Goal: Task Accomplishment & Management: Complete application form

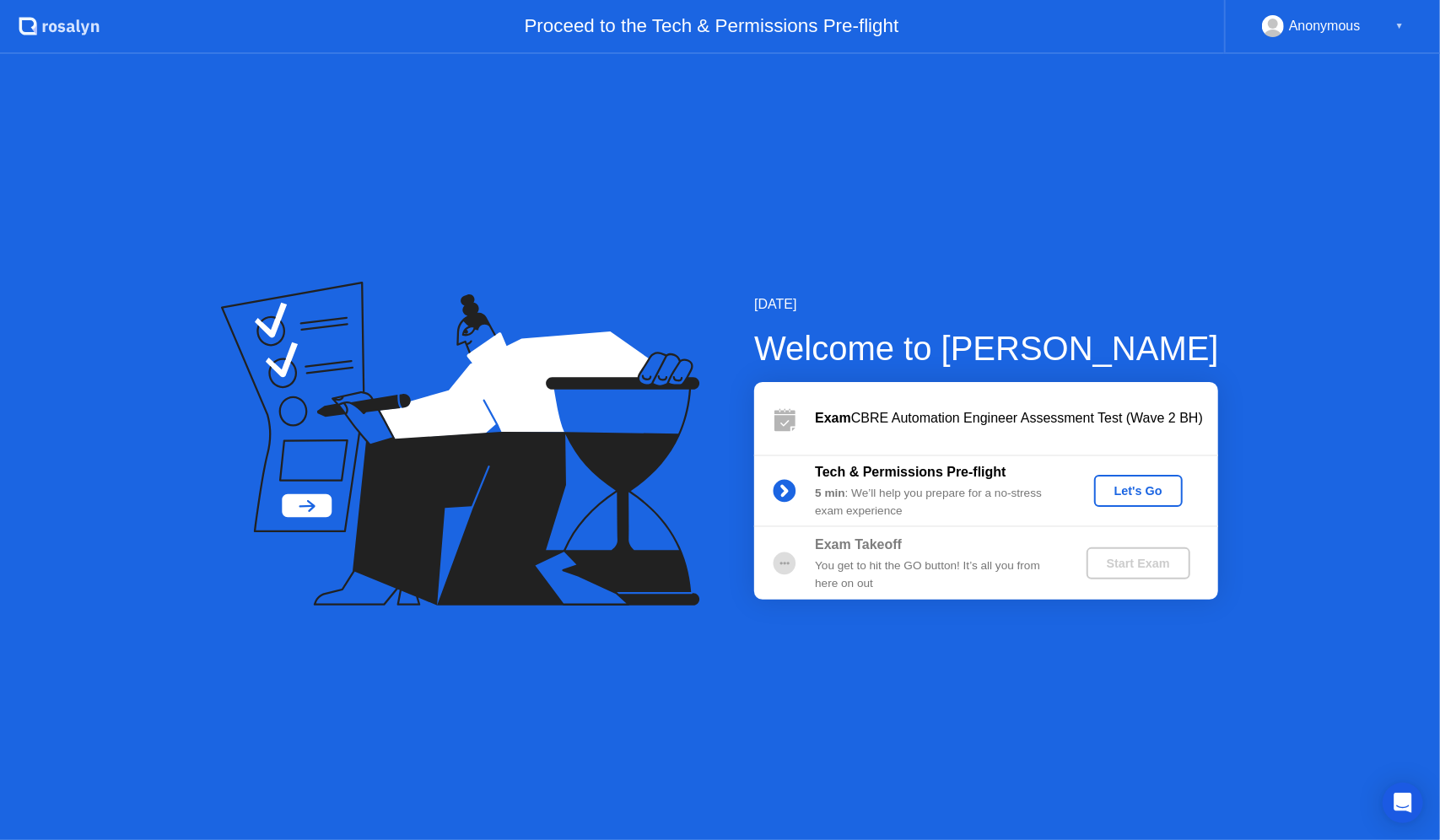
click at [1146, 491] on div "Let's Go" at bounding box center [1138, 490] width 75 height 13
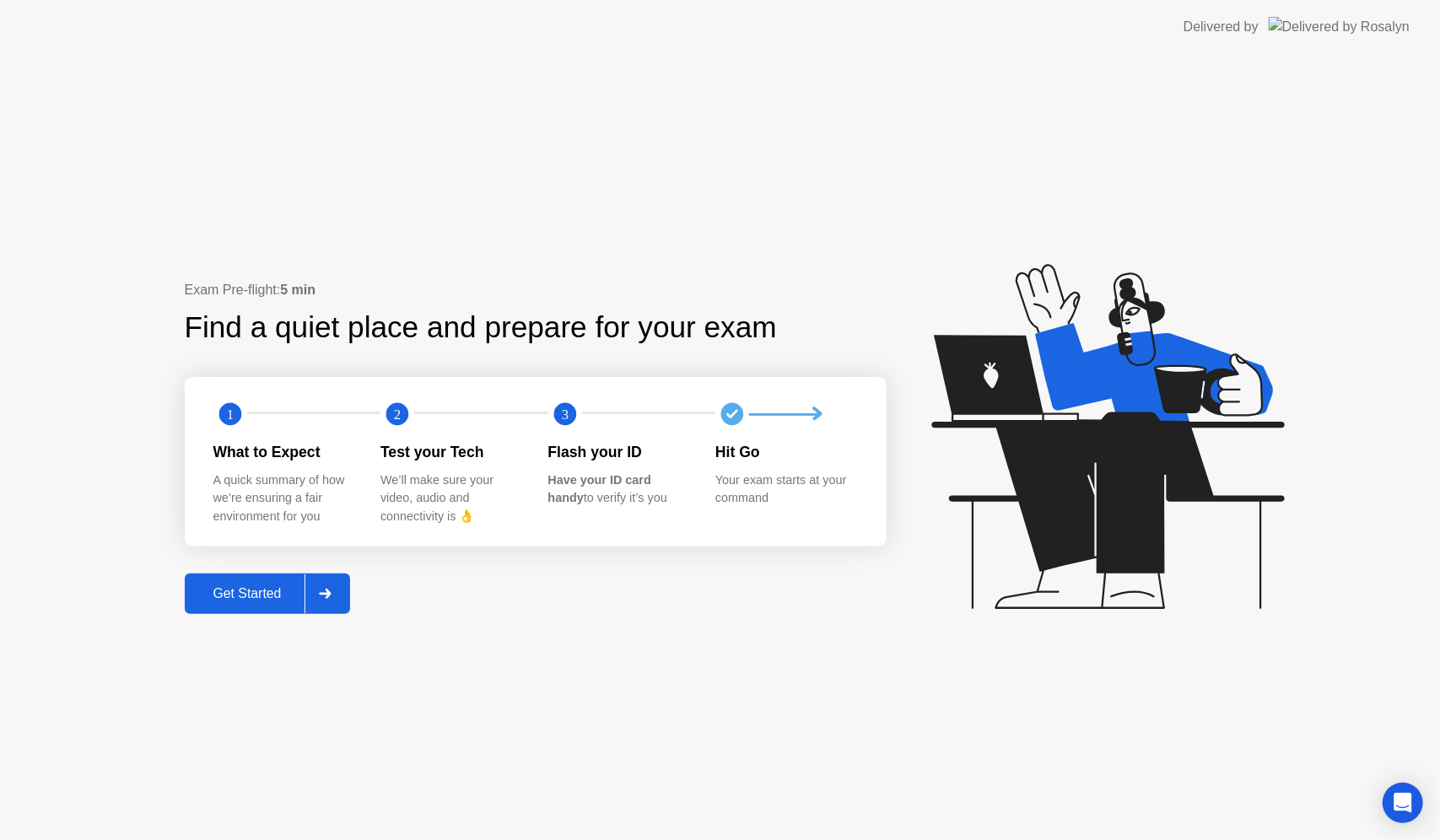
click at [263, 581] on button "Get Started" at bounding box center [268, 593] width 166 height 40
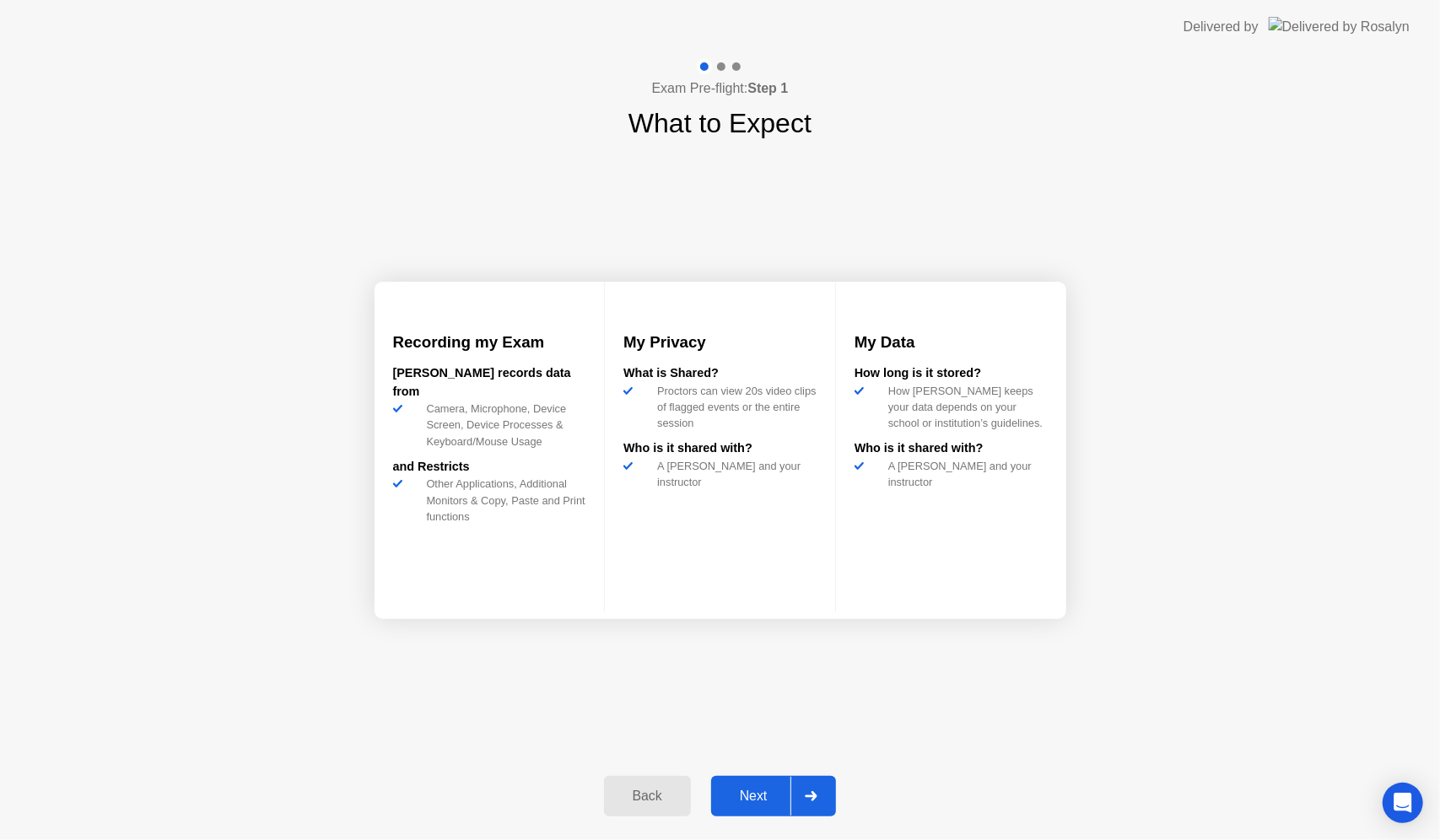
click at [744, 788] on div "Next" at bounding box center [754, 795] width 75 height 15
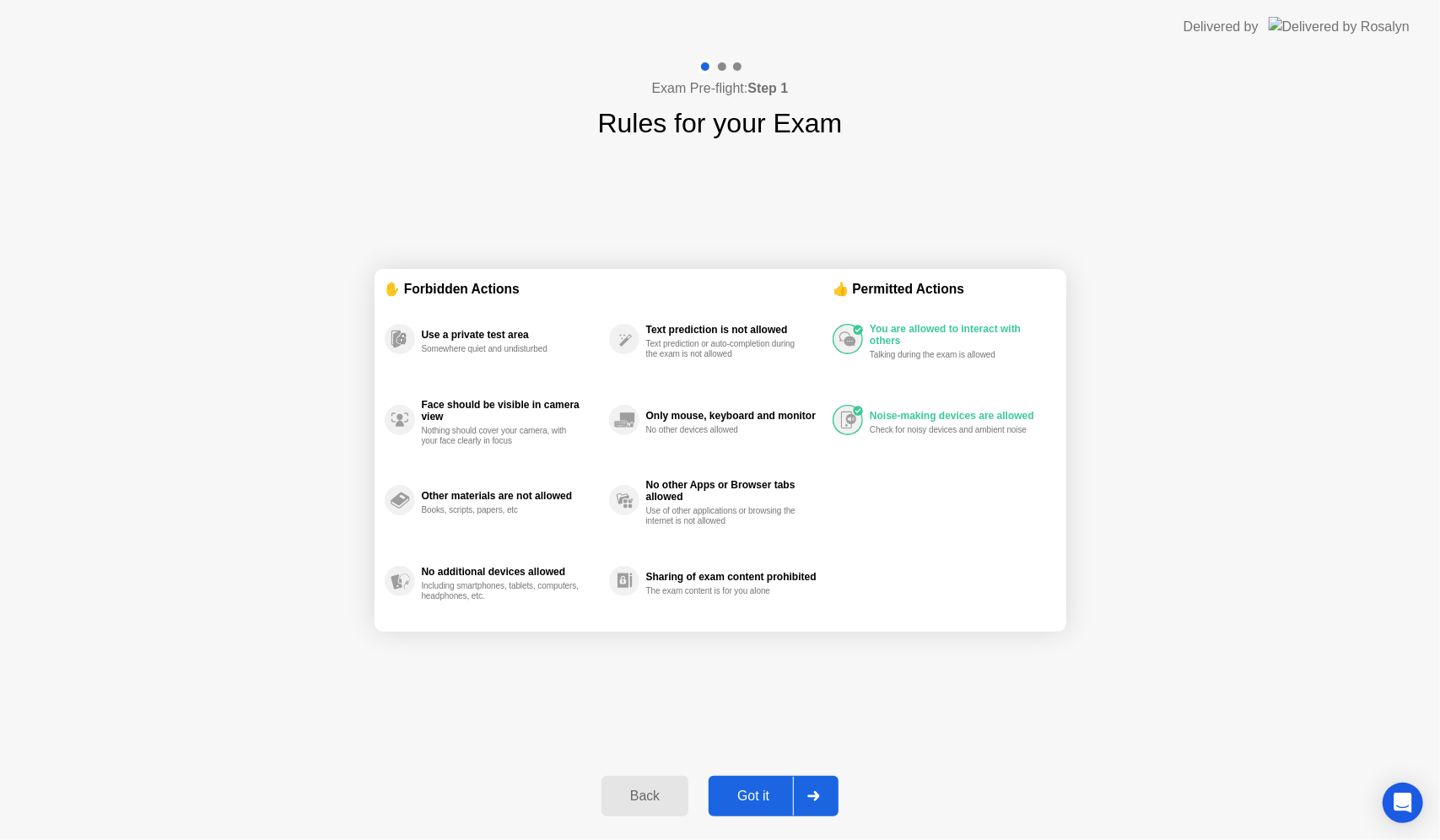
click at [778, 790] on div "Got it" at bounding box center [753, 795] width 80 height 15
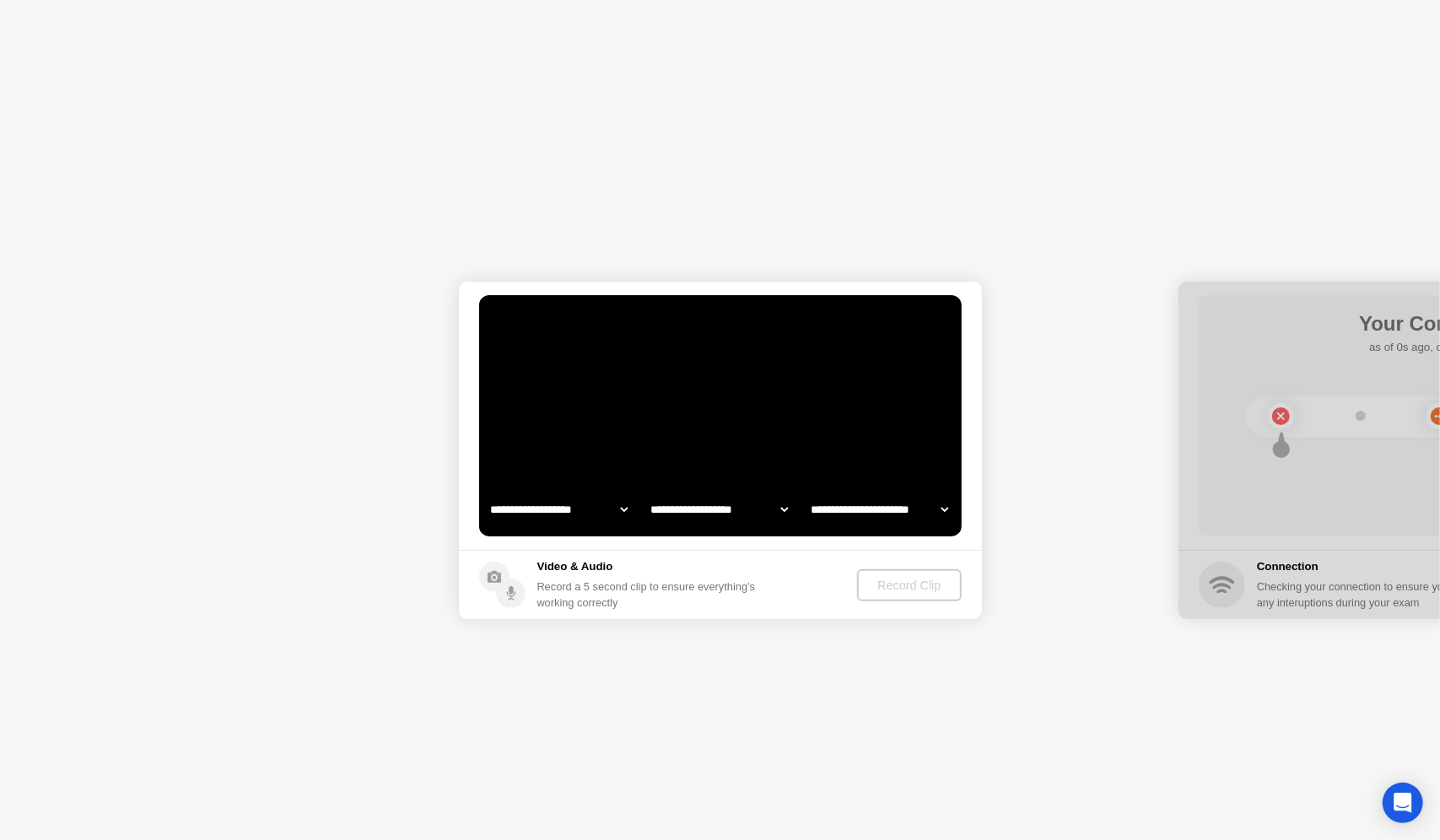
select select "**********"
select select "*******"
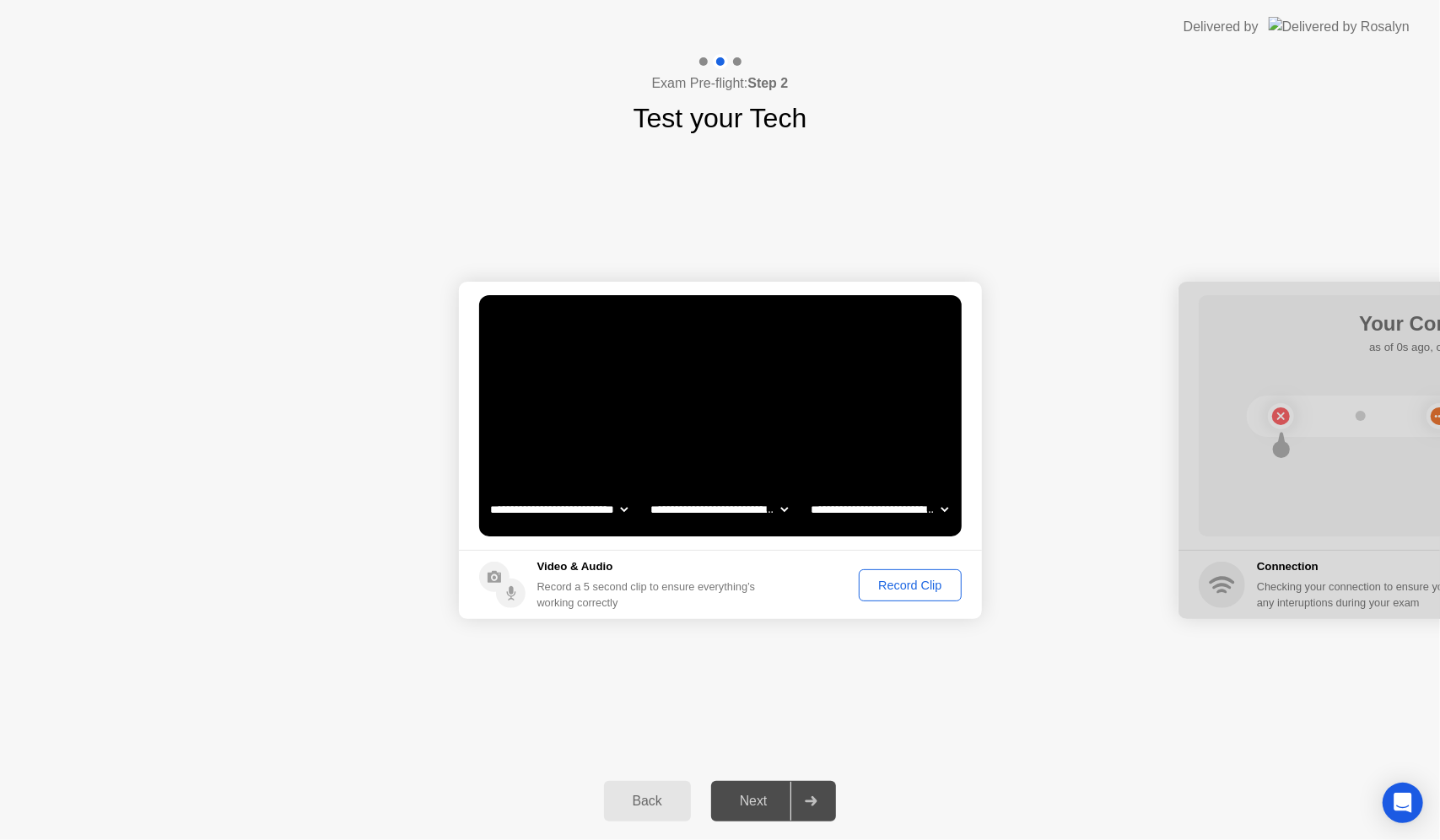
click at [918, 589] on div "Record Clip" at bounding box center [909, 585] width 90 height 13
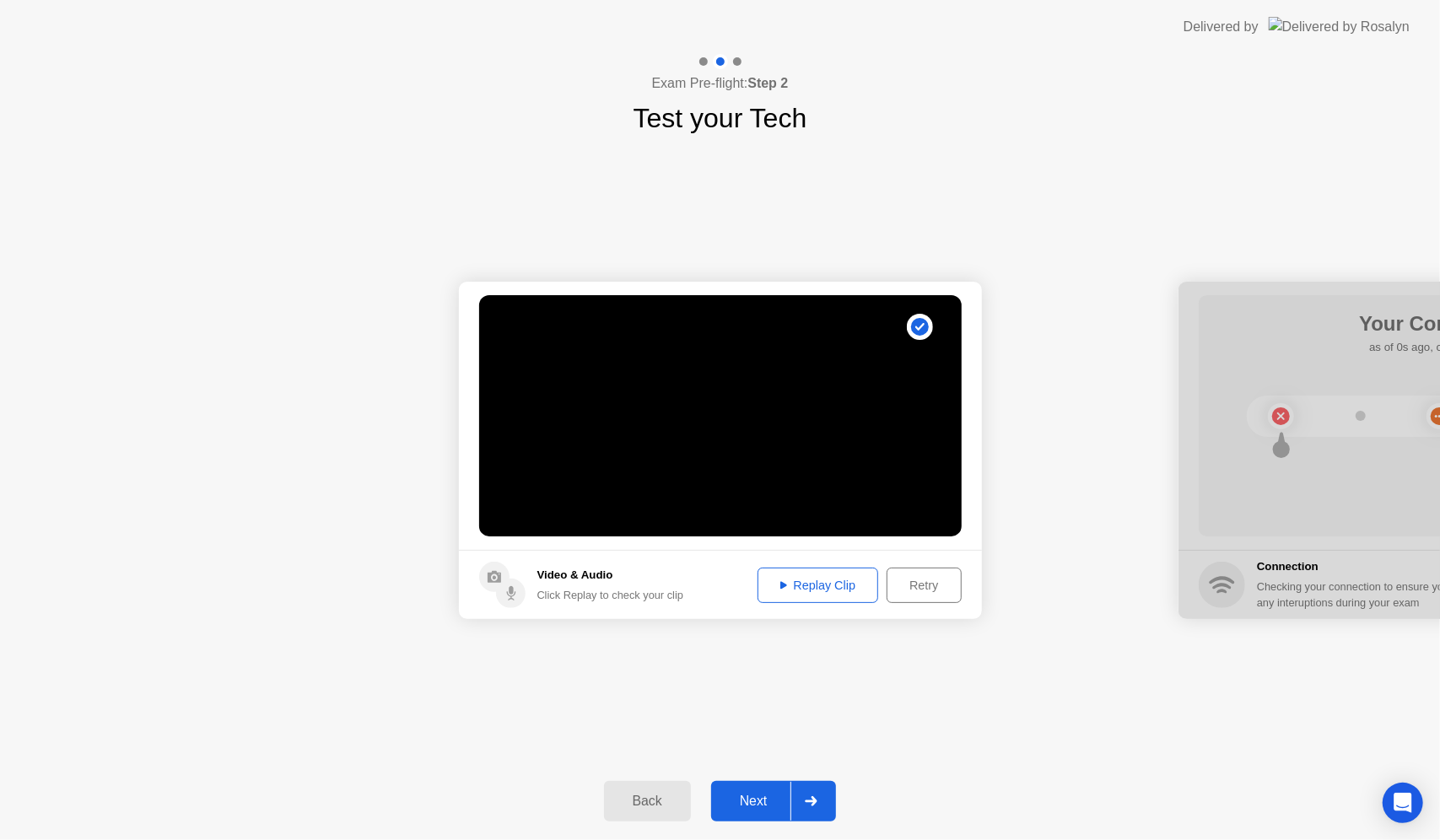
click at [788, 793] on div "Next" at bounding box center [754, 801] width 75 height 15
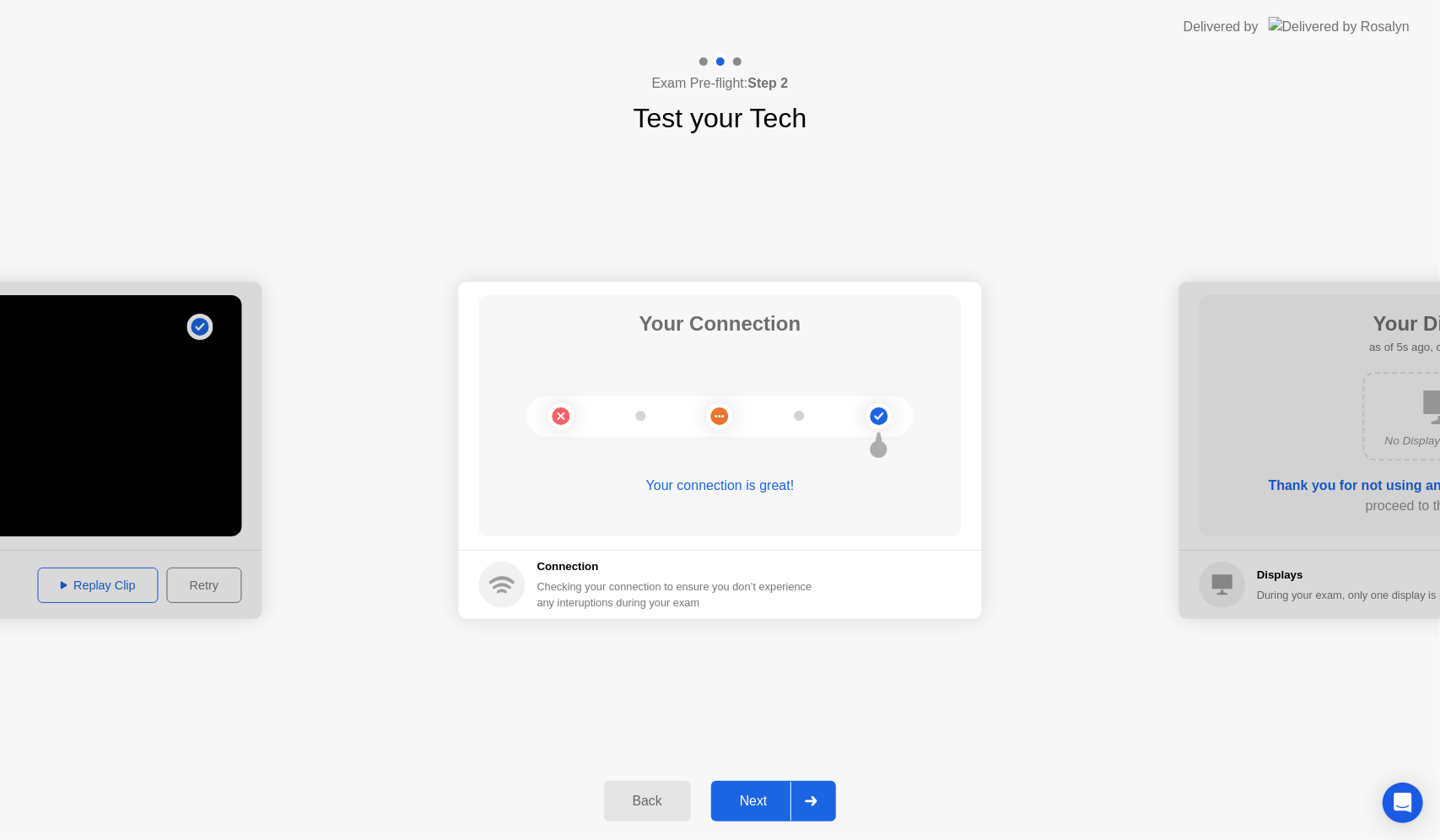
click at [737, 788] on button "Next" at bounding box center [774, 801] width 125 height 40
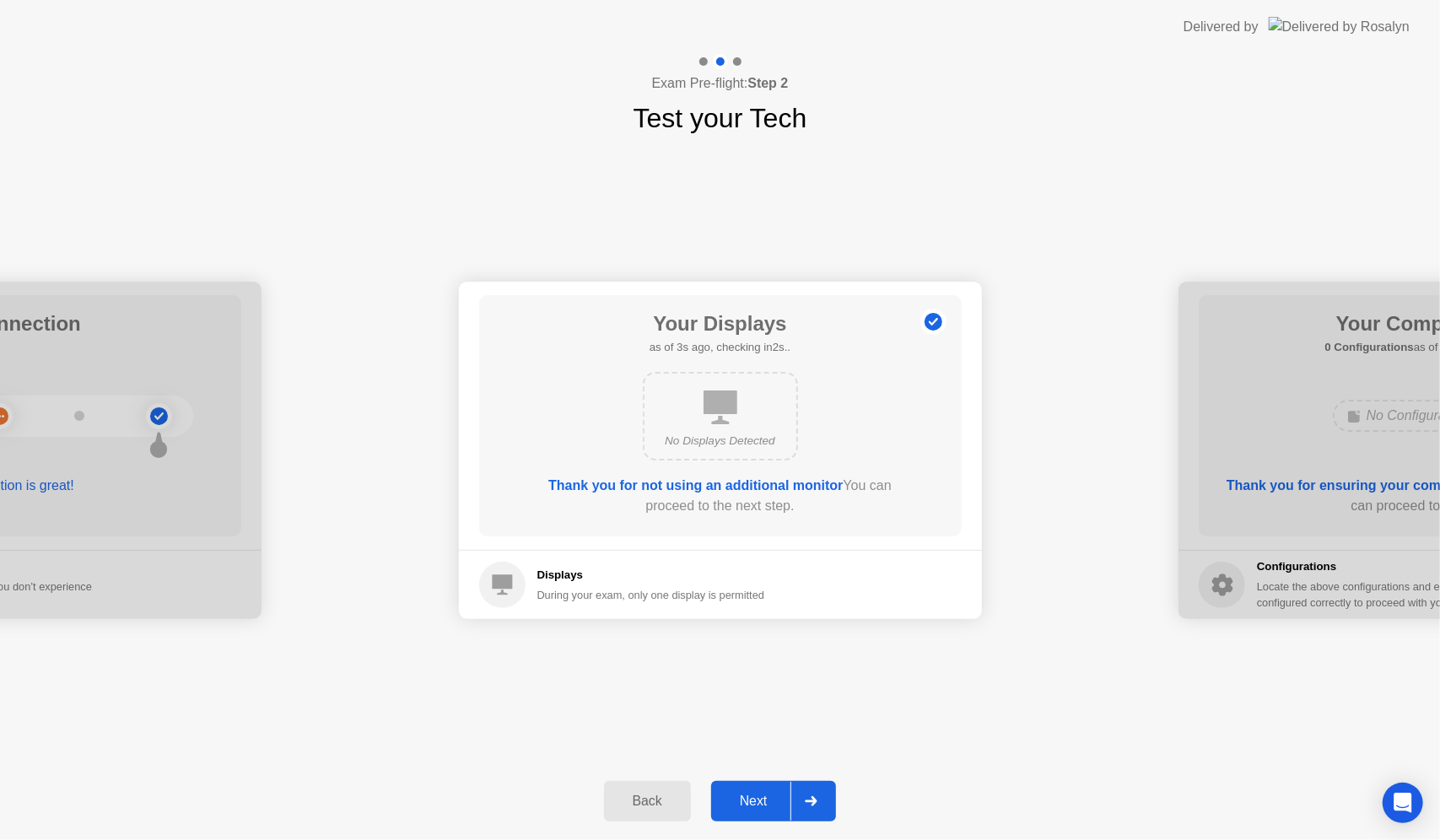
click at [744, 795] on div "Next" at bounding box center [754, 801] width 75 height 15
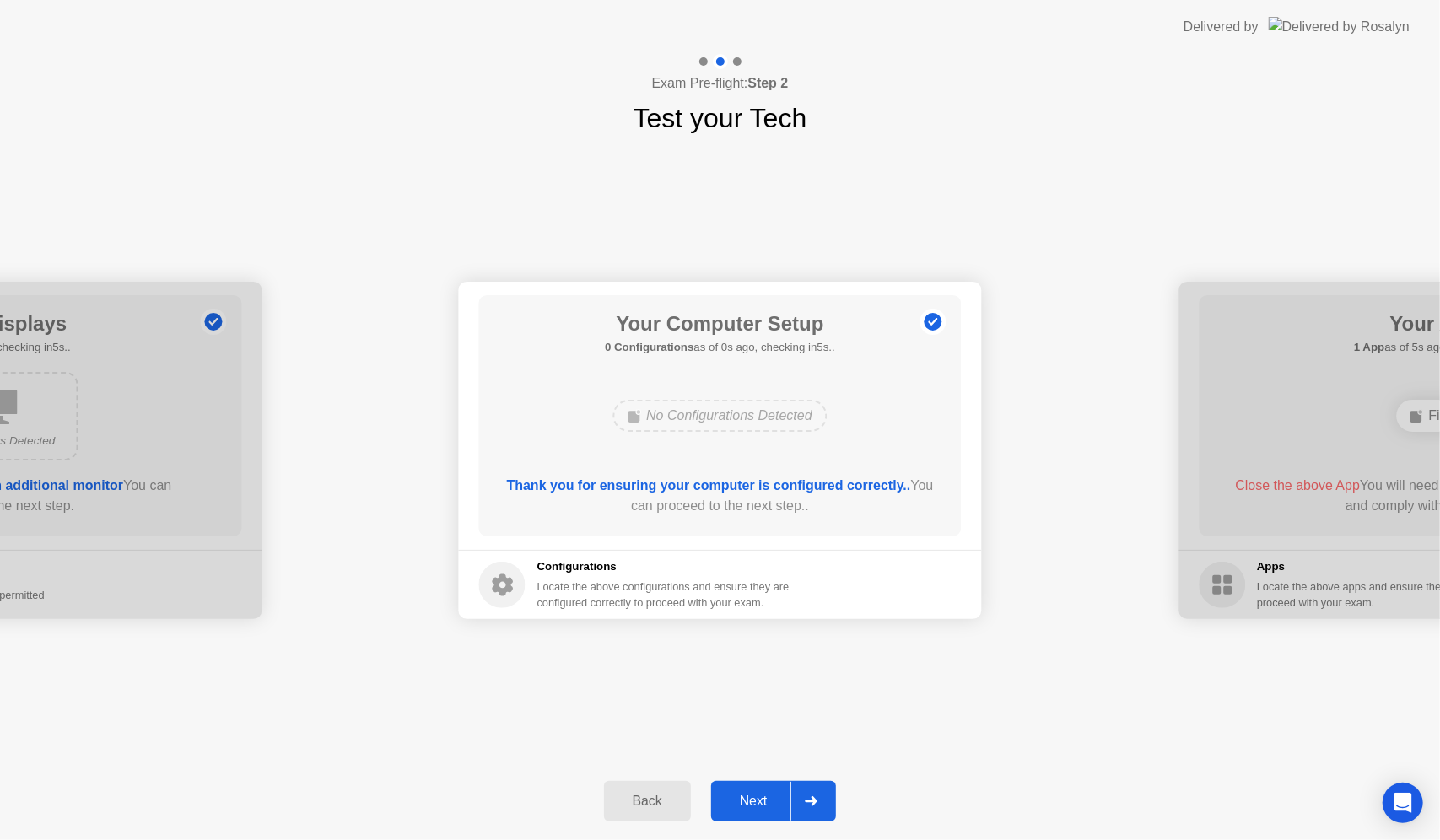
click at [744, 795] on div "Next" at bounding box center [754, 801] width 75 height 15
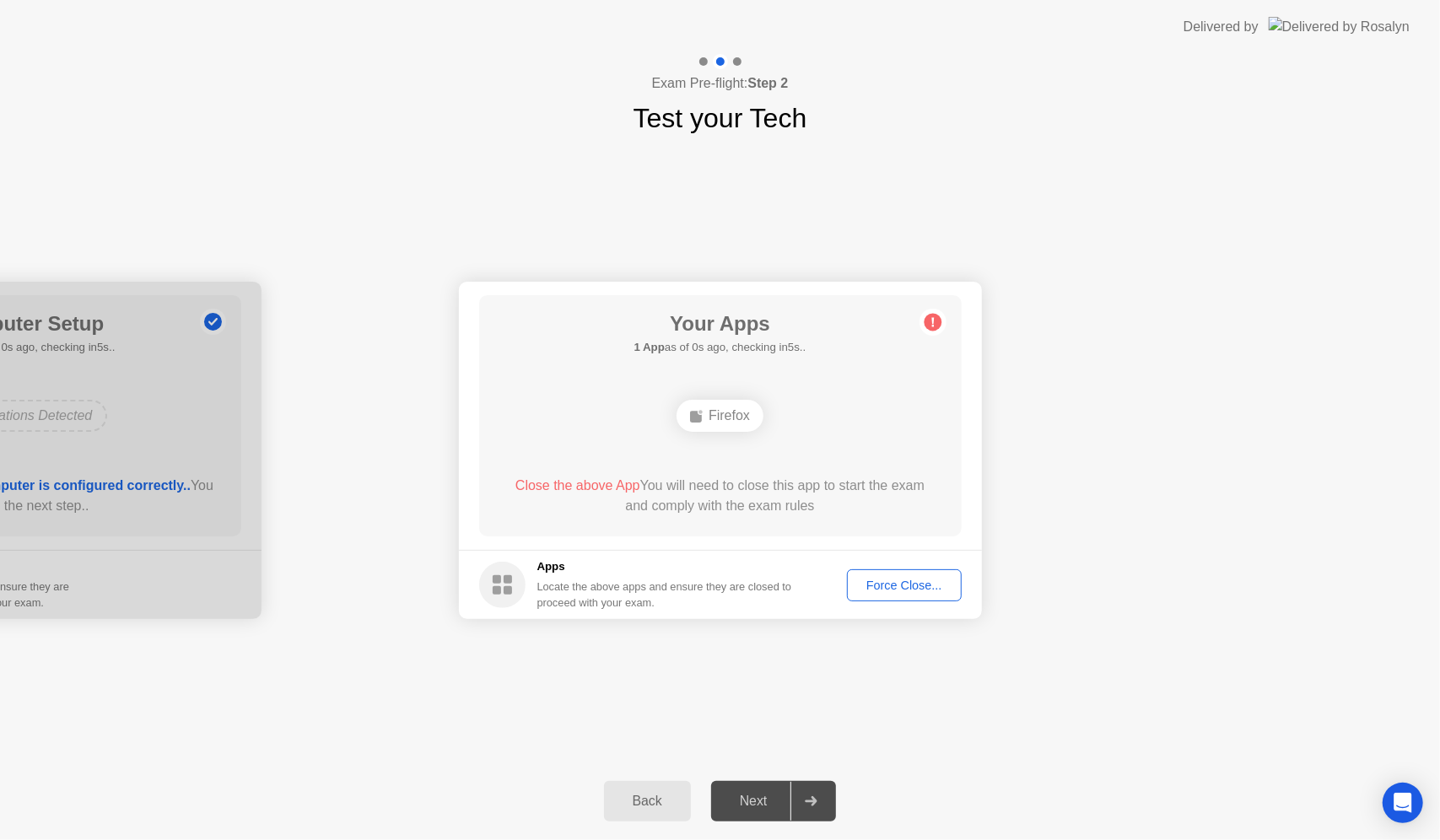
click at [872, 572] on button "Force Close..." at bounding box center [904, 585] width 115 height 32
click at [924, 592] on div "Force Close..." at bounding box center [904, 585] width 103 height 13
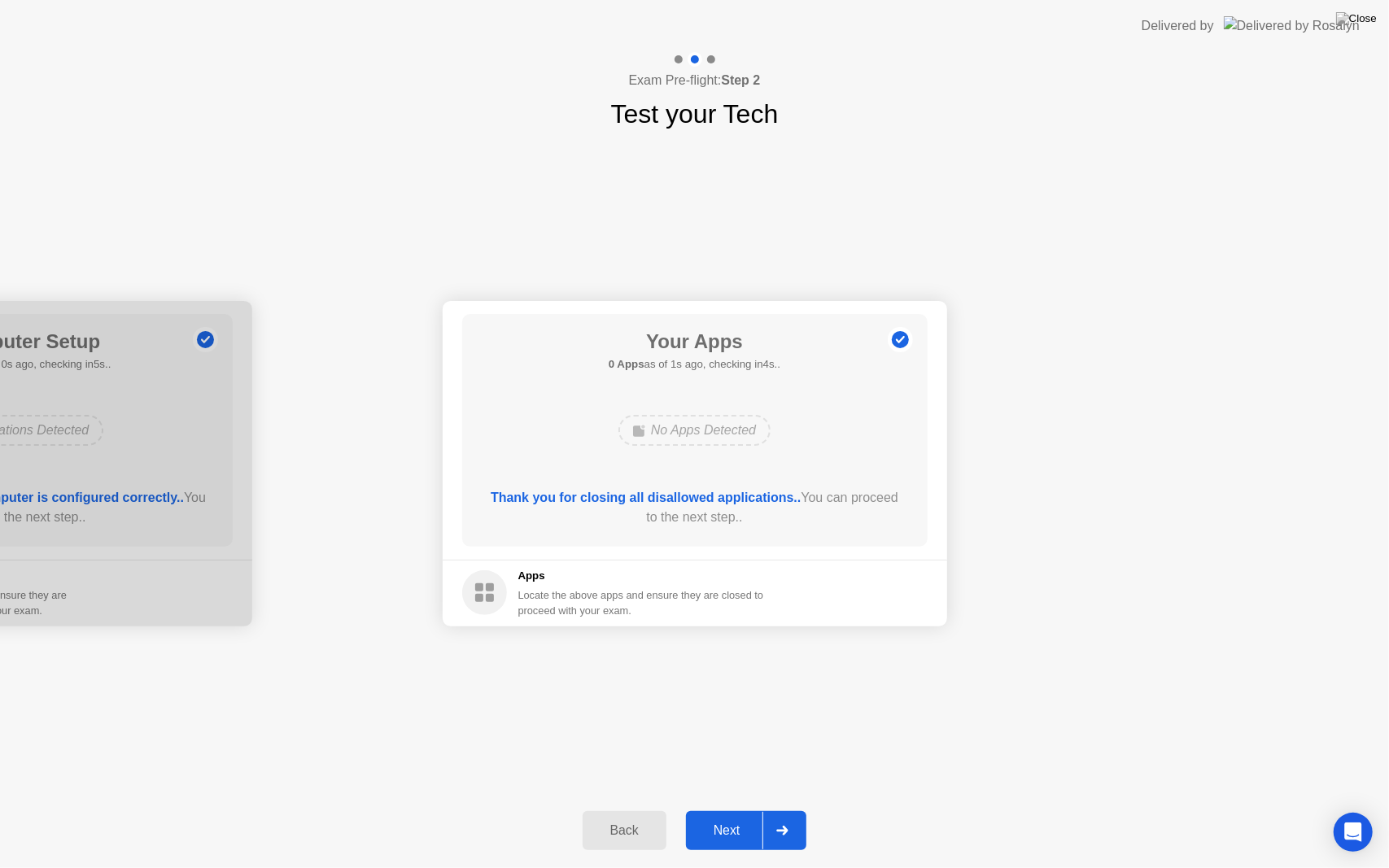
click at [736, 809] on div "Next" at bounding box center [727, 830] width 73 height 15
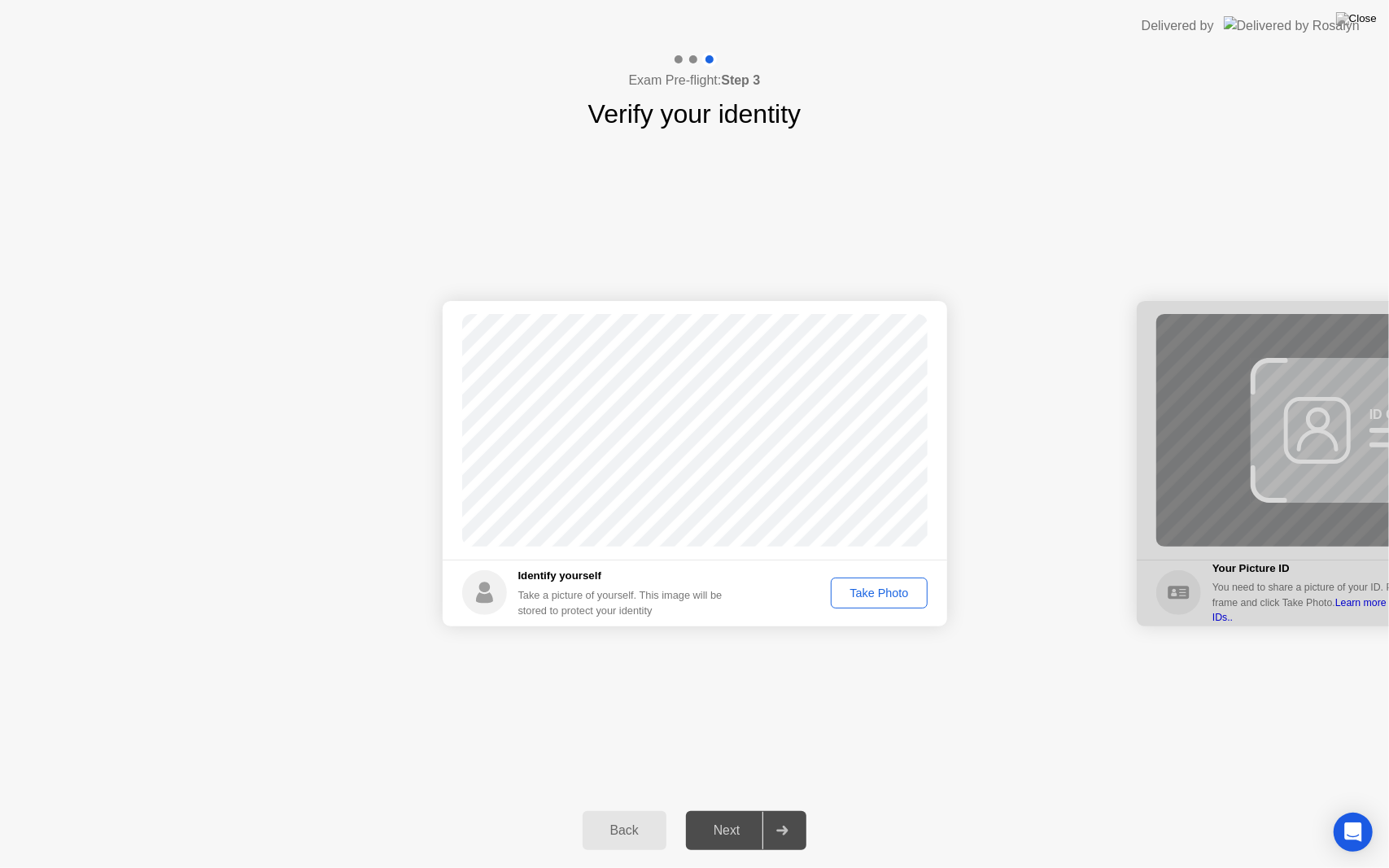
click at [888, 599] on div "Take Photo" at bounding box center [879, 593] width 85 height 13
click at [723, 809] on button "Next" at bounding box center [747, 830] width 121 height 39
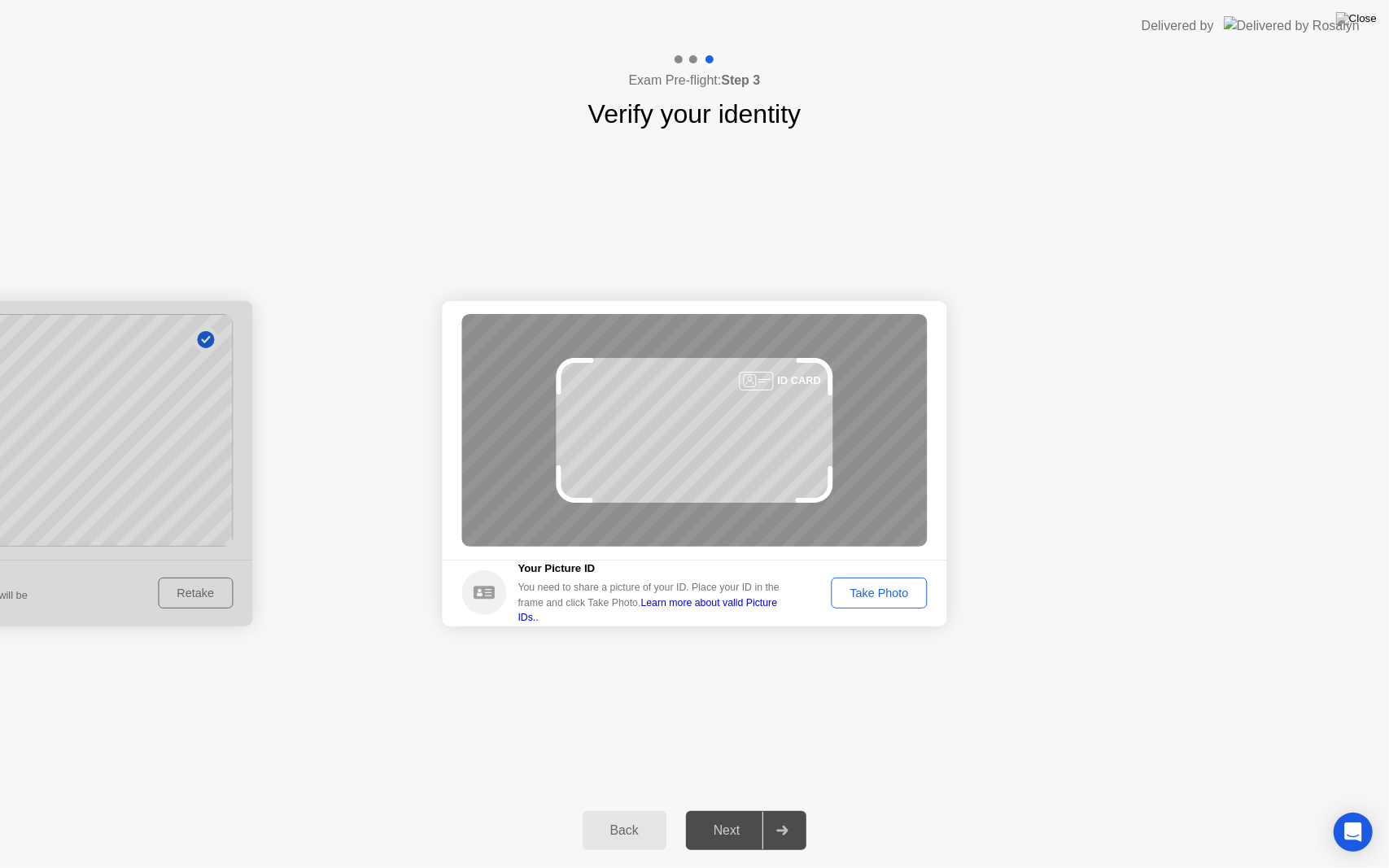
click at [872, 587] on div "Take Photo" at bounding box center [879, 593] width 85 height 13
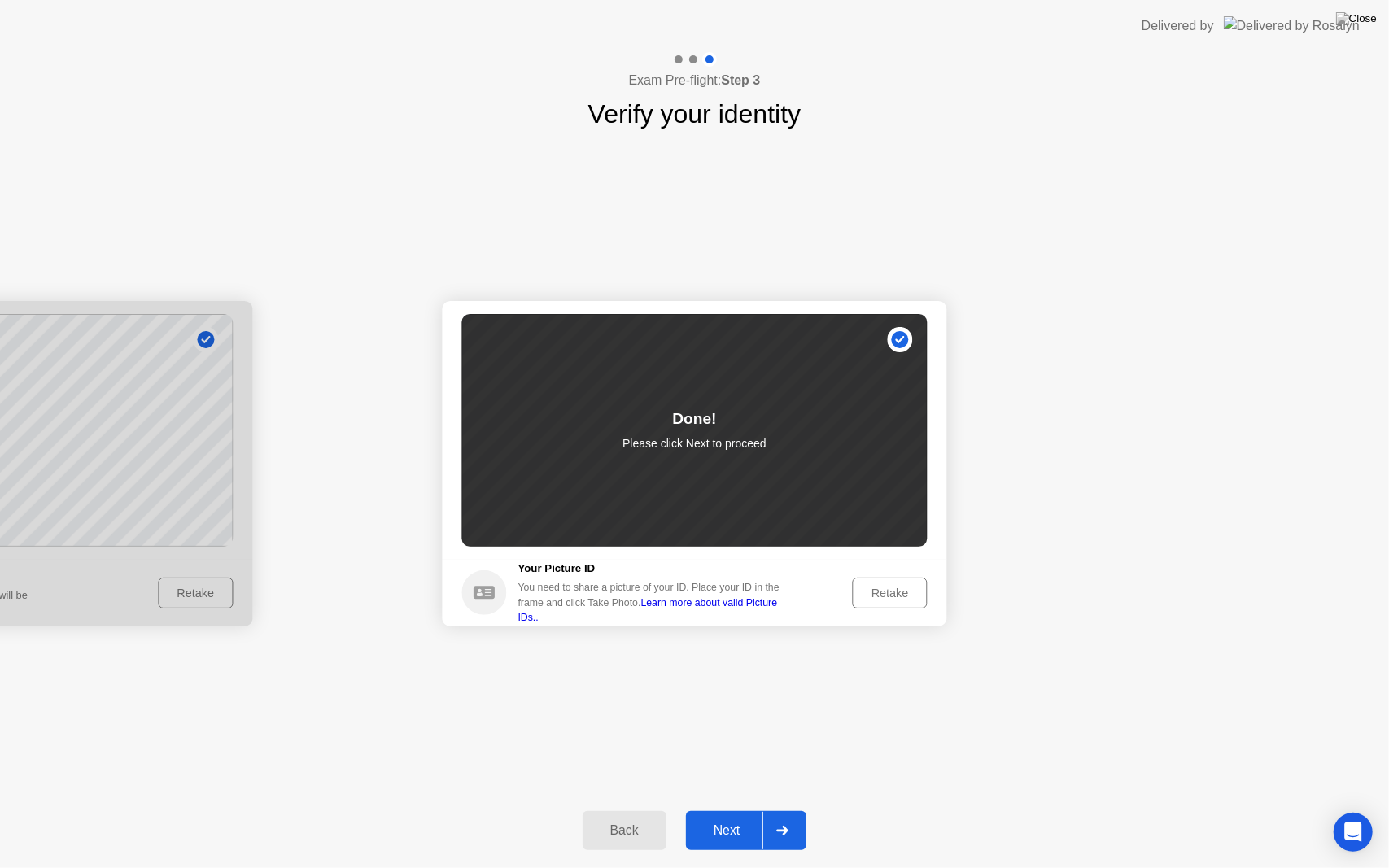
click at [744, 809] on button "Next" at bounding box center [747, 830] width 121 height 39
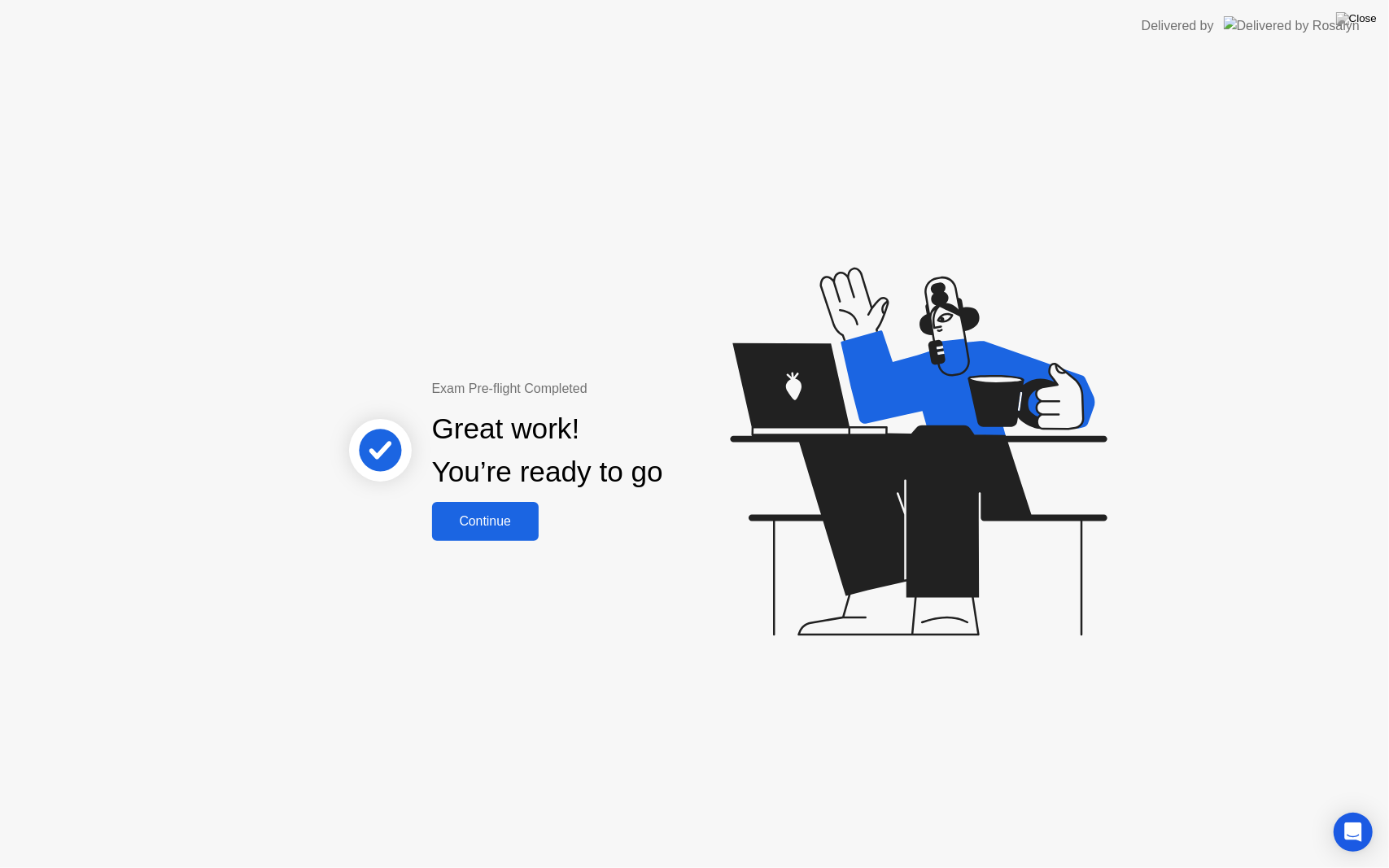
click at [461, 525] on div "Continue" at bounding box center [485, 521] width 97 height 15
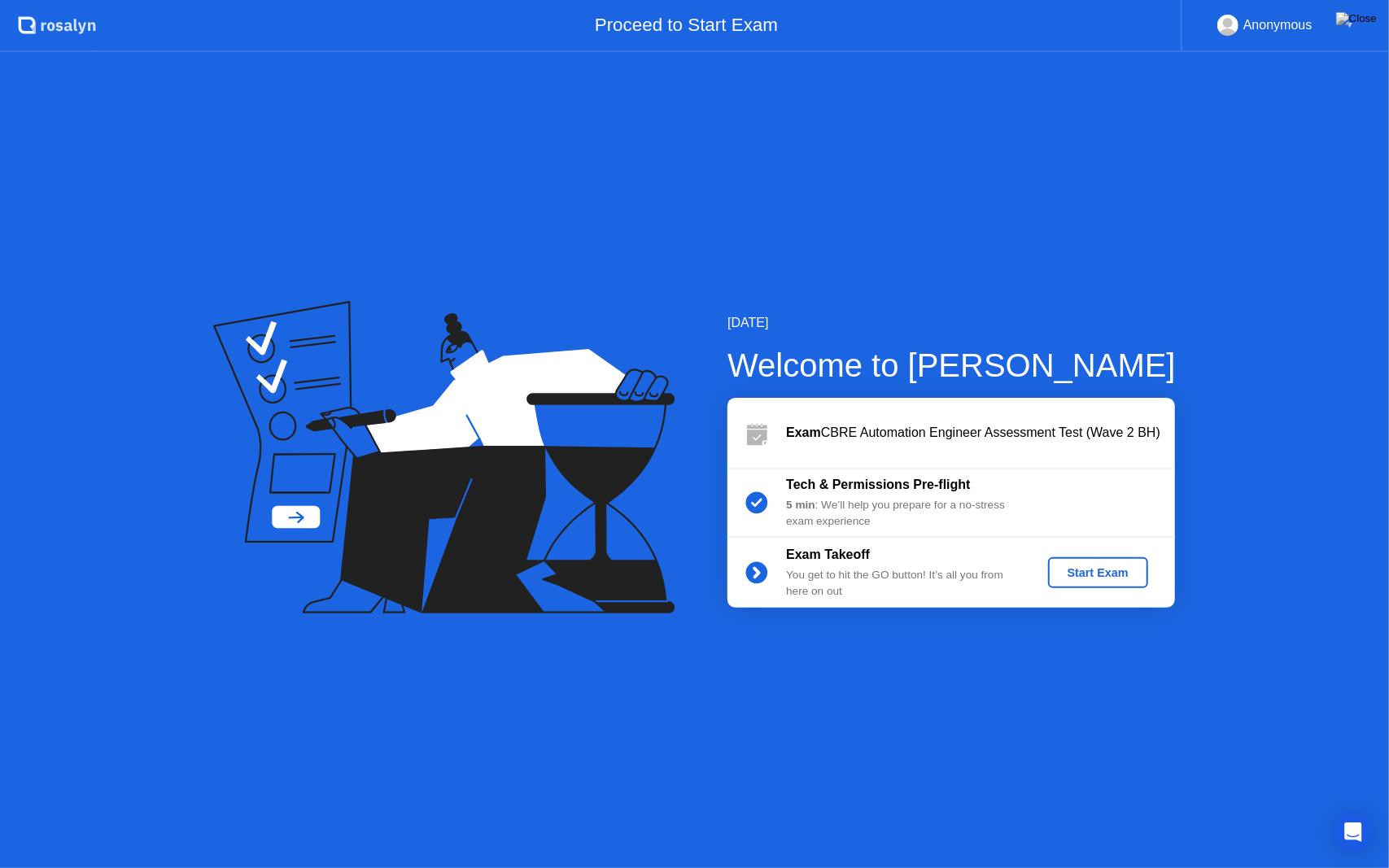
click at [1066, 566] on div "Start Exam" at bounding box center [1098, 572] width 87 height 13
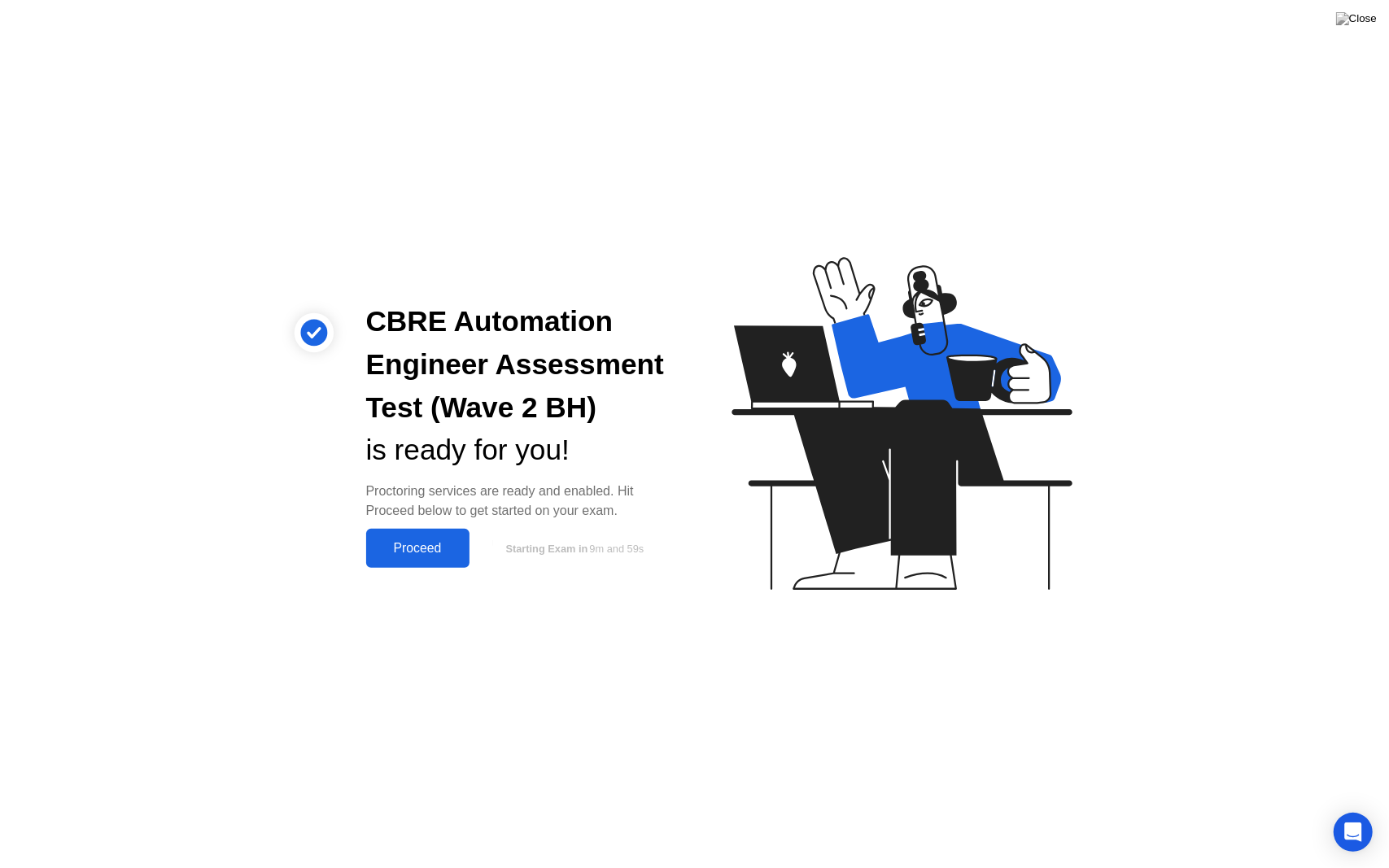
click at [446, 550] on div "Proceed" at bounding box center [418, 548] width 93 height 15
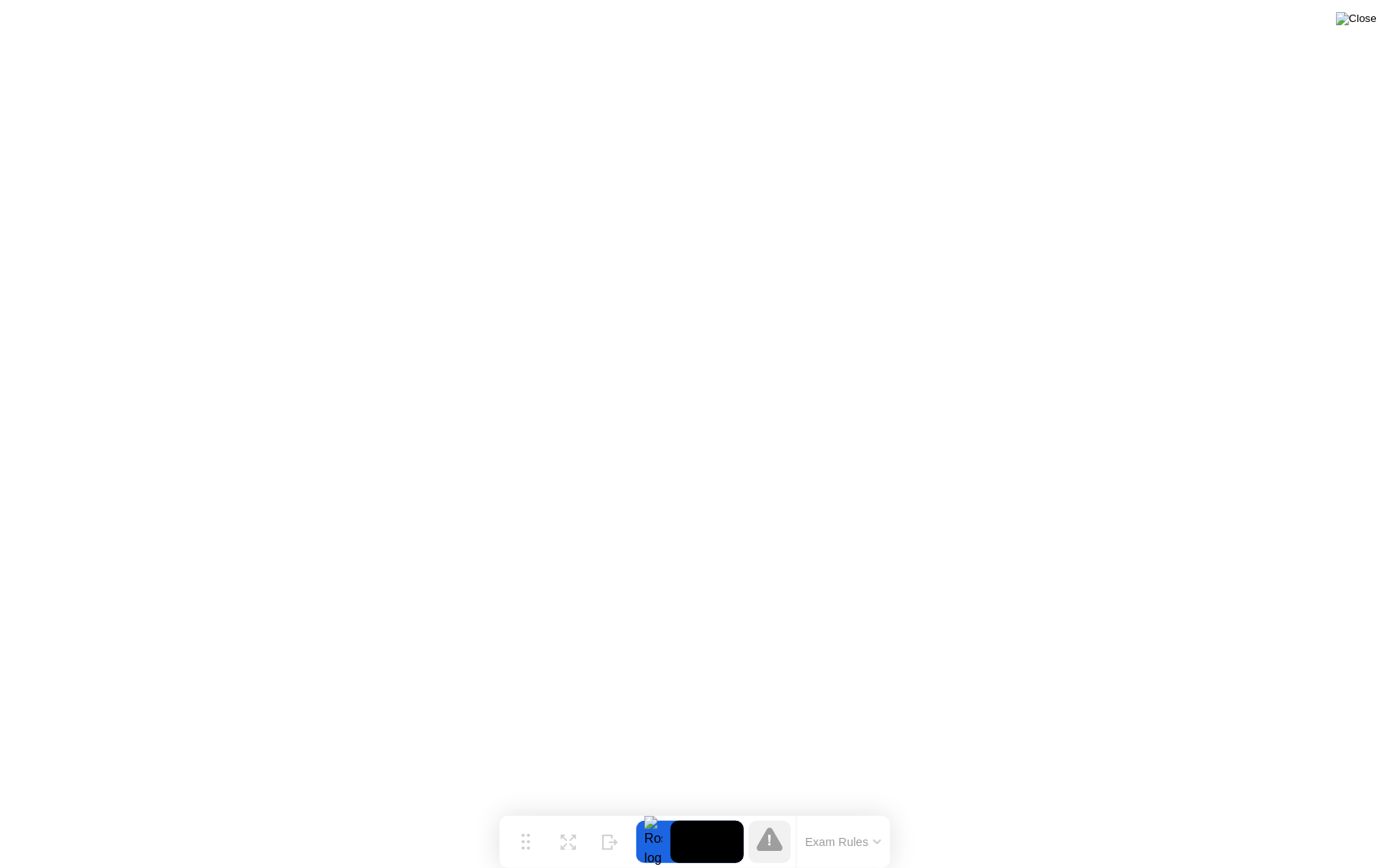
click at [1369, 18] on img at bounding box center [1356, 18] width 41 height 13
